Goal: Task Accomplishment & Management: Manage account settings

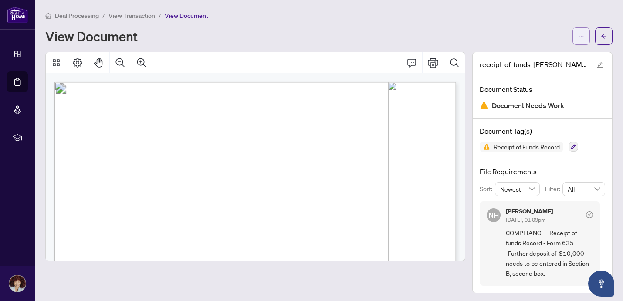
click at [582, 37] on icon "ellipsis" at bounding box center [582, 36] width 6 height 6
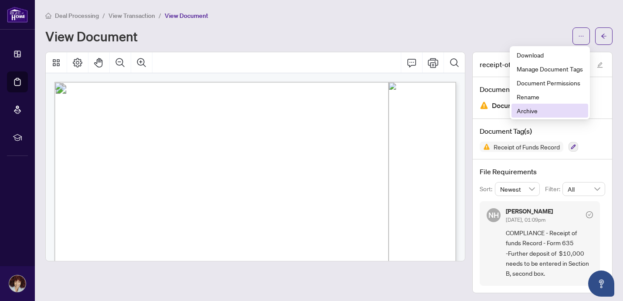
click at [528, 111] on span "Archive" at bounding box center [550, 111] width 66 height 10
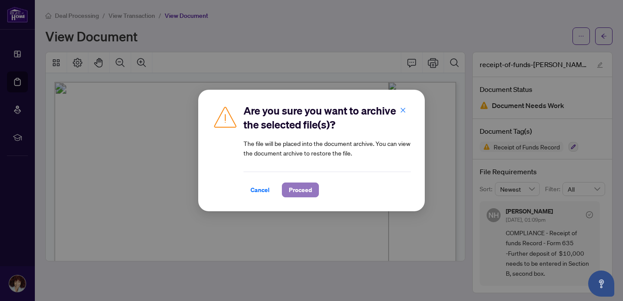
click at [299, 192] on span "Proceed" at bounding box center [300, 190] width 23 height 14
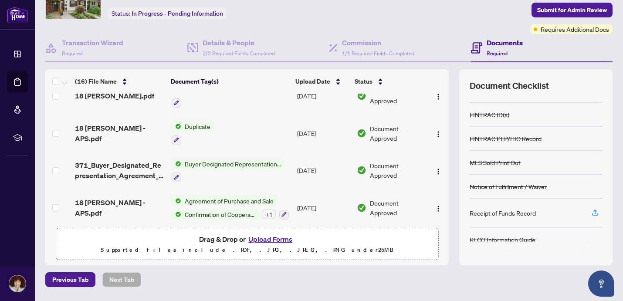
scroll to position [52, 0]
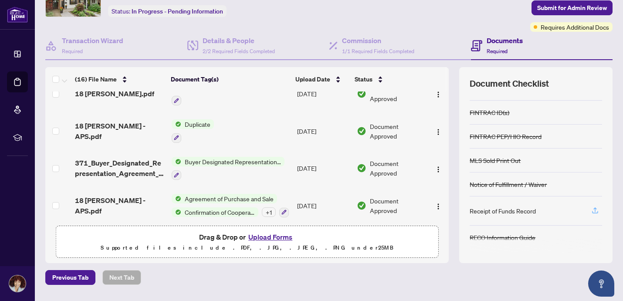
click at [598, 208] on icon "button" at bounding box center [596, 211] width 8 height 8
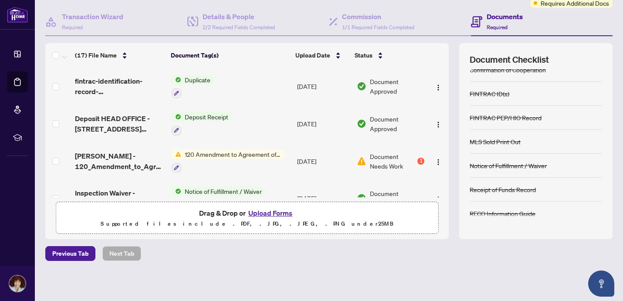
scroll to position [222, 0]
click at [374, 163] on span "Document Needs Work" at bounding box center [393, 160] width 46 height 19
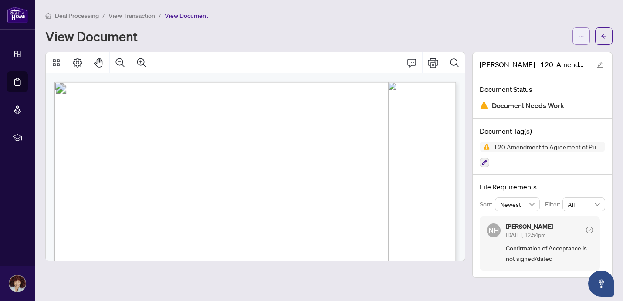
click at [586, 37] on button "button" at bounding box center [581, 35] width 17 height 17
click at [607, 35] on button "button" at bounding box center [604, 35] width 17 height 17
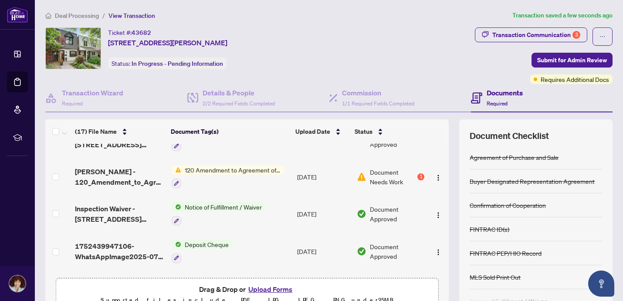
scroll to position [218, 0]
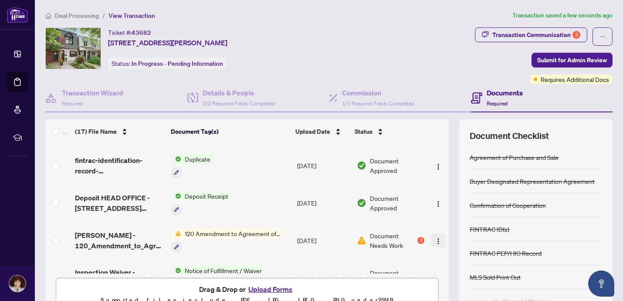
click at [436, 238] on img "button" at bounding box center [438, 241] width 7 height 7
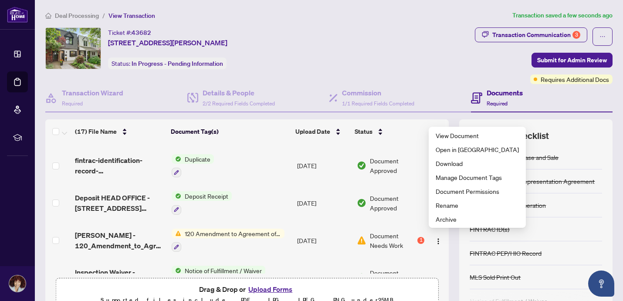
click at [376, 239] on span "Document Needs Work" at bounding box center [393, 240] width 46 height 19
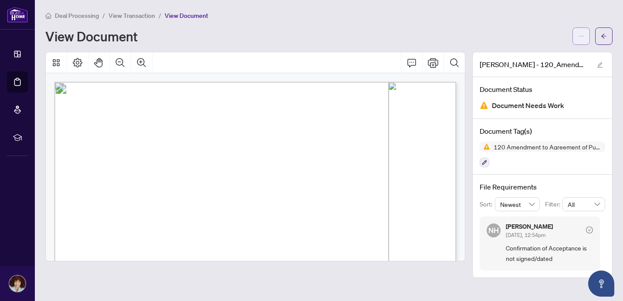
click at [578, 41] on button "button" at bounding box center [581, 35] width 17 height 17
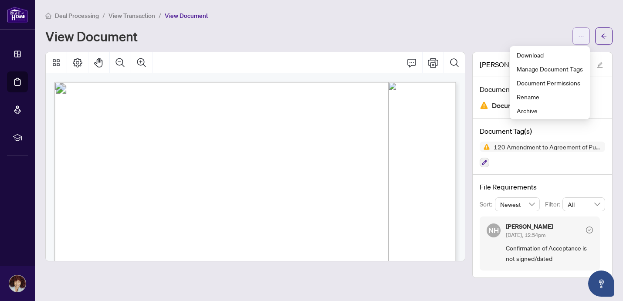
click at [581, 38] on icon "ellipsis" at bounding box center [582, 36] width 6 height 6
